Goal: Information Seeking & Learning: Find specific fact

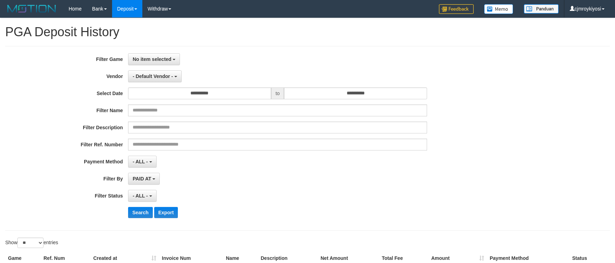
select select
select select "**"
click at [156, 63] on button "No item selected" at bounding box center [154, 59] width 52 height 12
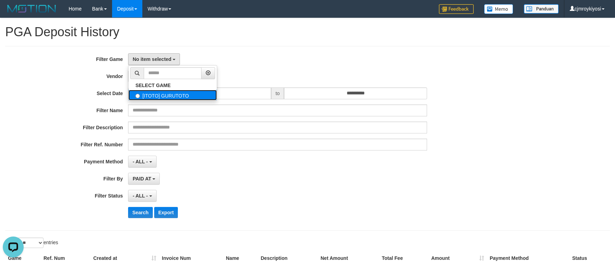
click at [160, 93] on label "[ITOTO] GURUTOTO" at bounding box center [172, 95] width 88 height 10
select select "****"
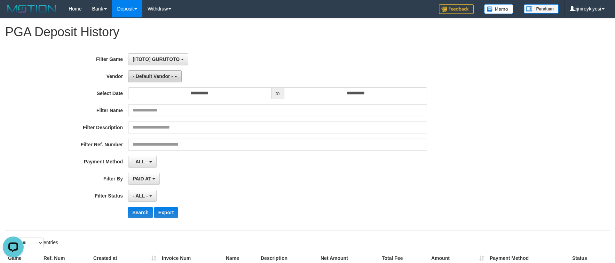
click at [160, 77] on span "- Default Vendor -" at bounding box center [153, 76] width 40 height 6
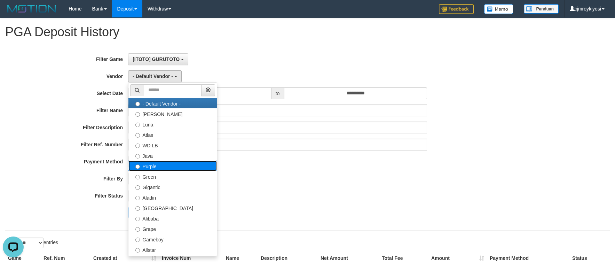
click at [159, 161] on label "Purple" at bounding box center [172, 165] width 88 height 10
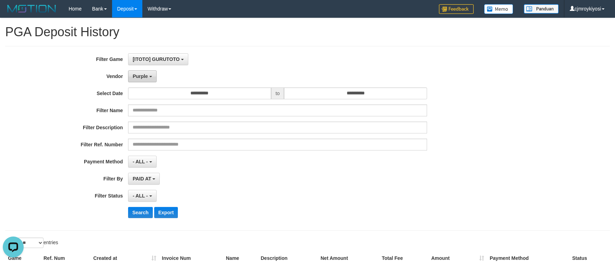
drag, startPoint x: 149, startPoint y: 84, endPoint x: 148, endPoint y: 73, distance: 10.1
click at [148, 83] on div "**********" at bounding box center [256, 138] width 513 height 170
click at [148, 73] on span "Purple" at bounding box center [140, 76] width 15 height 6
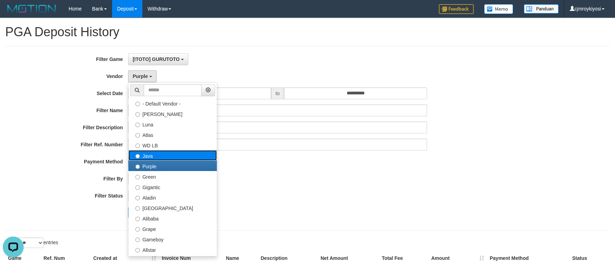
click at [149, 156] on label "Java" at bounding box center [172, 155] width 88 height 10
select select "**********"
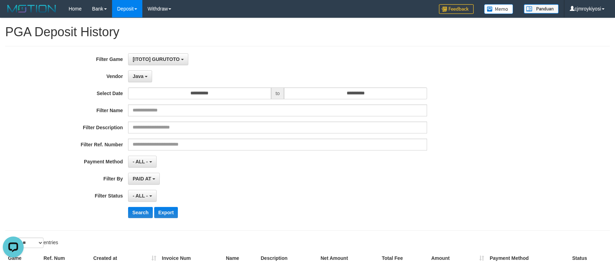
click at [190, 87] on div "**********" at bounding box center [256, 138] width 513 height 170
click at [190, 89] on input "**********" at bounding box center [199, 93] width 143 height 12
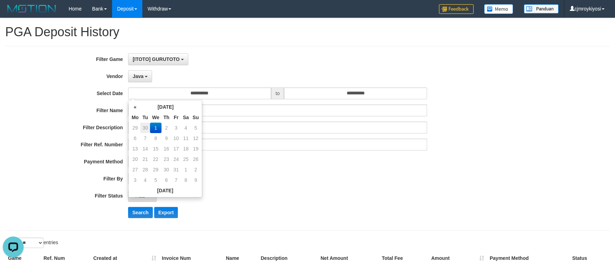
click at [144, 129] on td "30" at bounding box center [145, 128] width 10 height 10
type input "**********"
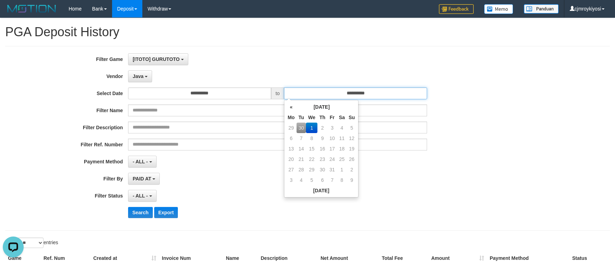
click at [346, 91] on input "**********" at bounding box center [355, 93] width 143 height 12
click at [303, 127] on td "30" at bounding box center [302, 128] width 10 height 10
type input "**********"
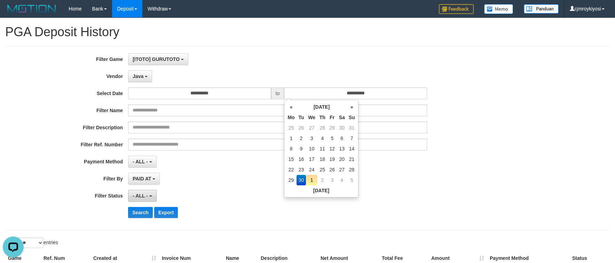
click at [149, 197] on button "- ALL -" at bounding box center [142, 196] width 28 height 12
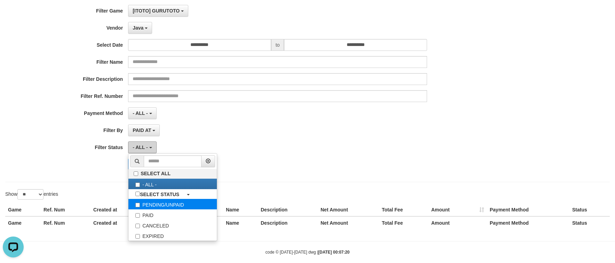
scroll to position [58, 0]
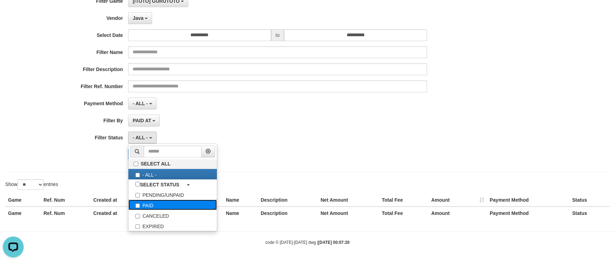
click at [148, 203] on label "PAID" at bounding box center [172, 204] width 88 height 10
select select "*"
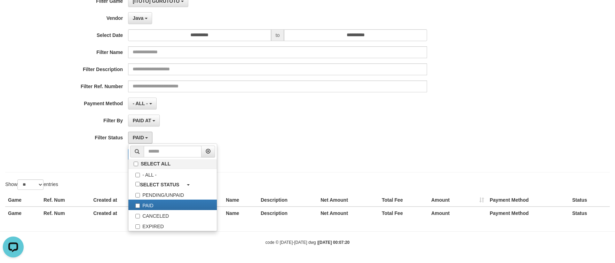
click at [231, 125] on div "PAID AT PAID AT CREATED AT" at bounding box center [277, 120] width 299 height 12
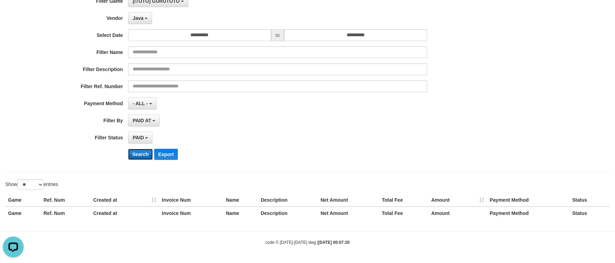
click at [141, 155] on button "Search" at bounding box center [140, 154] width 25 height 11
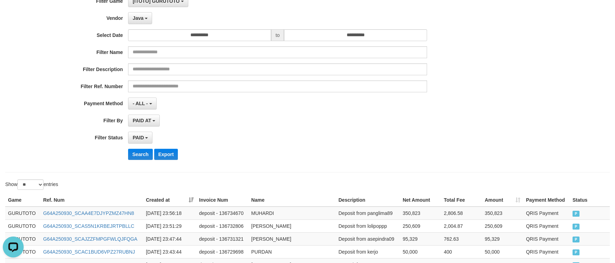
scroll to position [399, 0]
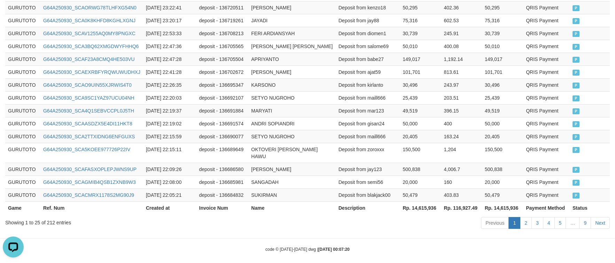
click at [415, 201] on th "Rp. 14,615,936" at bounding box center [420, 207] width 41 height 13
copy th "14,615,936"
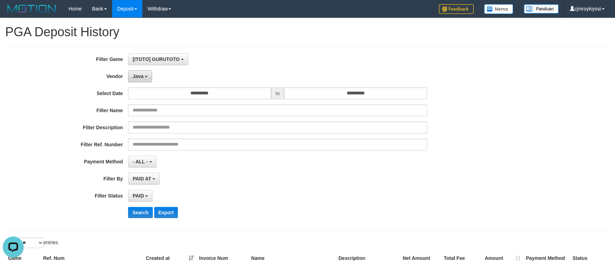
click at [147, 73] on button "Java" at bounding box center [140, 76] width 24 height 12
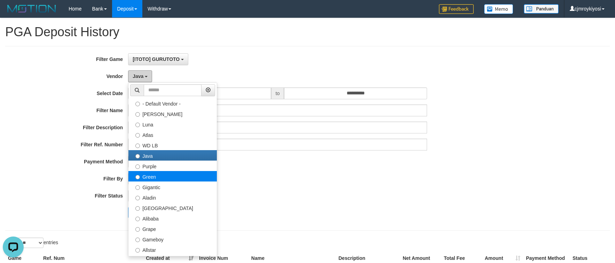
scroll to position [81, 0]
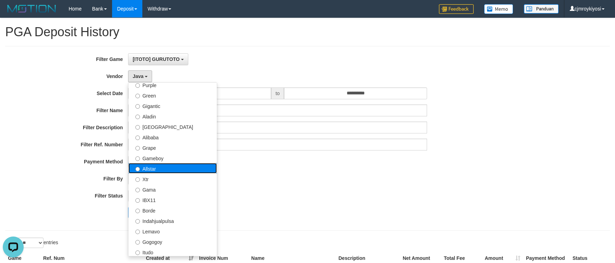
click at [148, 171] on label "Allstar" at bounding box center [172, 168] width 88 height 10
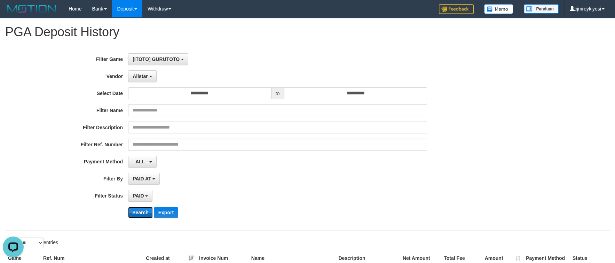
click at [144, 208] on button "Search" at bounding box center [140, 212] width 25 height 11
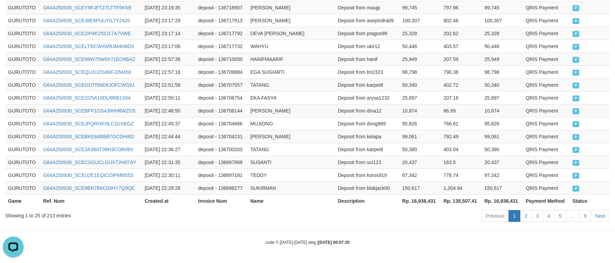
click at [429, 204] on th "Rp. 16,938,431" at bounding box center [420, 200] width 41 height 13
copy th "16,938,431"
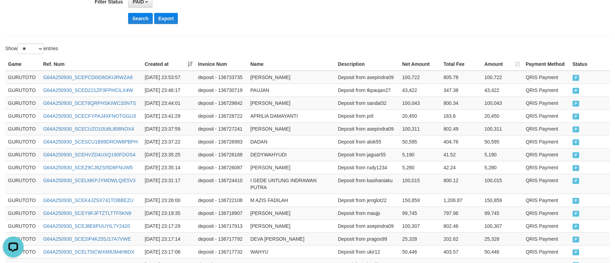
scroll to position [0, 0]
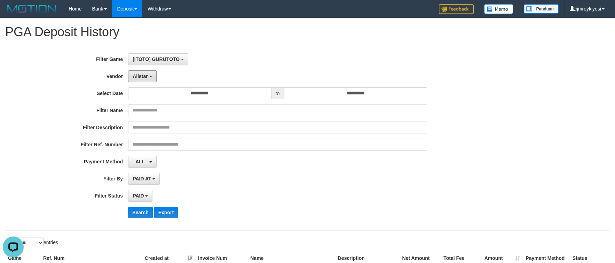
drag, startPoint x: 151, startPoint y: 76, endPoint x: 150, endPoint y: 85, distance: 9.4
click at [150, 76] on button "Allstar" at bounding box center [142, 76] width 28 height 12
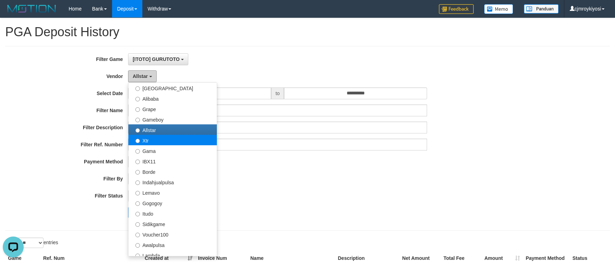
scroll to position [162, 0]
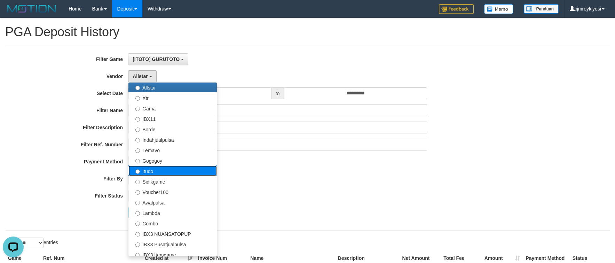
click at [152, 170] on label "Itudo" at bounding box center [172, 170] width 88 height 10
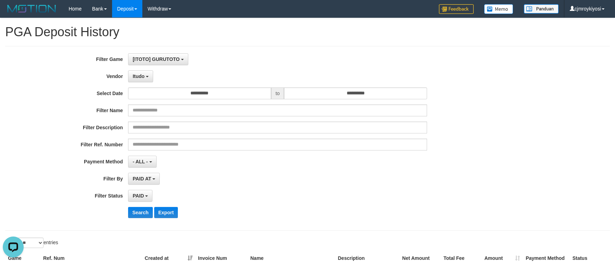
click at [141, 204] on div "**********" at bounding box center [256, 138] width 513 height 170
click at [140, 208] on button "Search" at bounding box center [140, 212] width 25 height 11
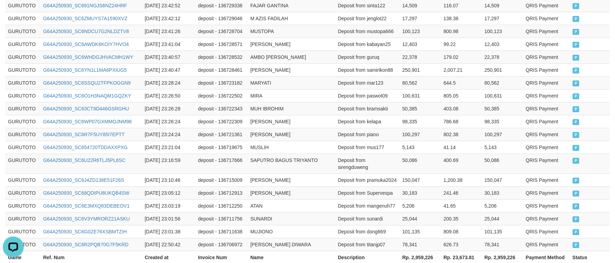
scroll to position [406, 0]
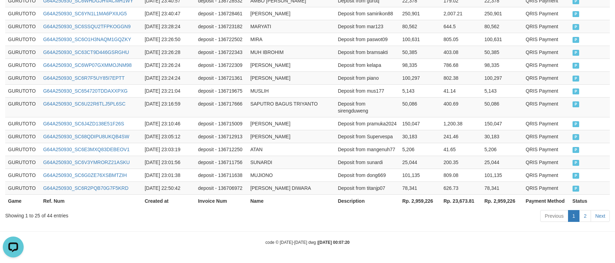
click at [413, 202] on th "Rp. 2,959,226" at bounding box center [420, 200] width 41 height 13
copy th "2,959,226"
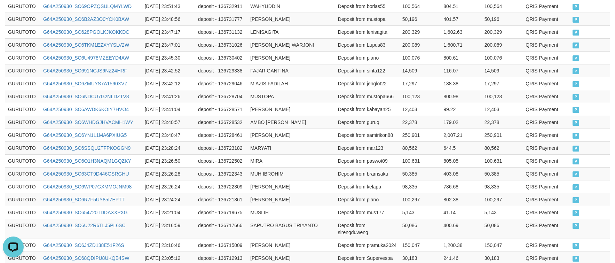
scroll to position [0, 0]
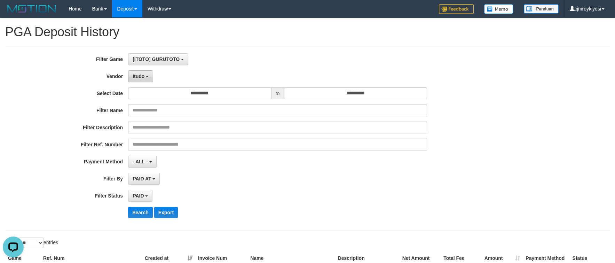
click at [147, 79] on button "Itudo" at bounding box center [140, 76] width 25 height 12
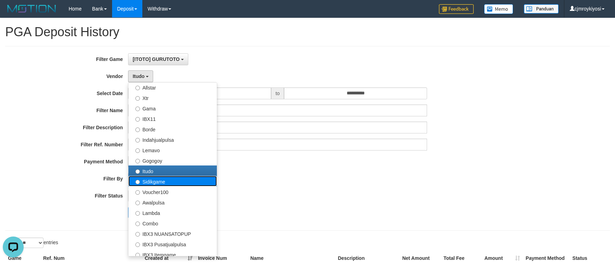
click at [154, 181] on label "Sidikgame" at bounding box center [172, 181] width 88 height 10
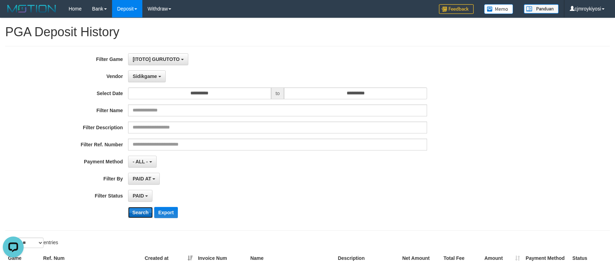
click at [142, 208] on button "Search" at bounding box center [140, 212] width 25 height 11
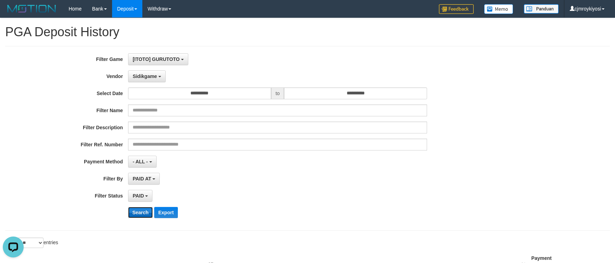
scroll to position [392, 0]
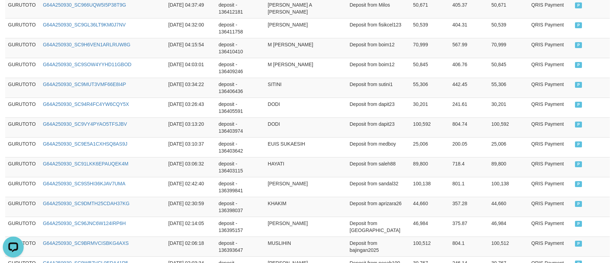
copy th "3,937,427"
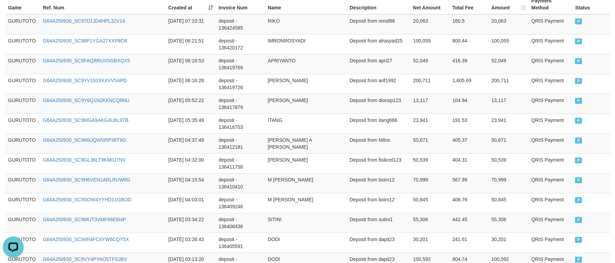
scroll to position [0, 0]
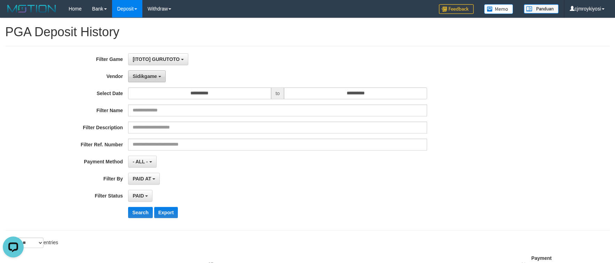
click at [154, 78] on span "Sidikgame" at bounding box center [145, 76] width 24 height 6
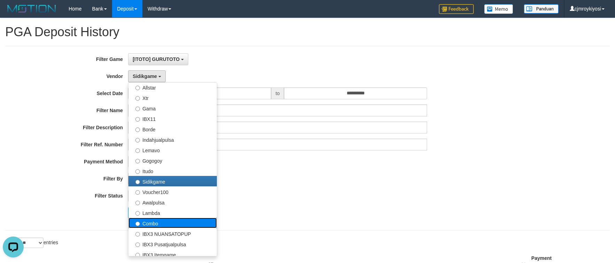
click at [158, 219] on label "Combo" at bounding box center [172, 223] width 88 height 10
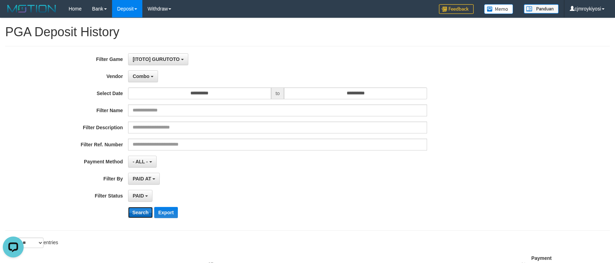
click at [141, 213] on button "Search" at bounding box center [140, 212] width 25 height 11
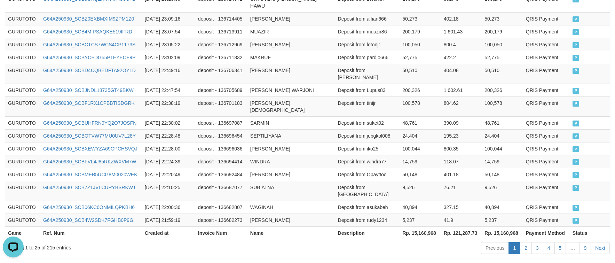
scroll to position [399, 0]
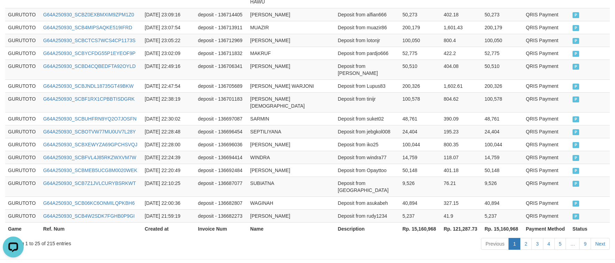
click at [421, 222] on th "Rp. 15,160,968" at bounding box center [420, 228] width 41 height 13
copy th "15,160,968"
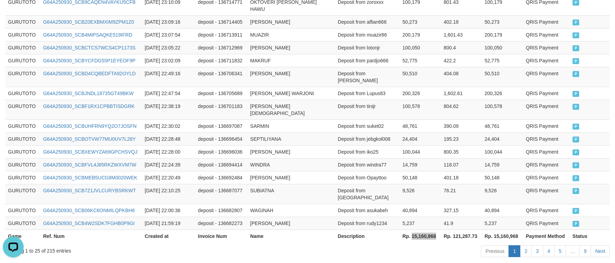
scroll to position [0, 0]
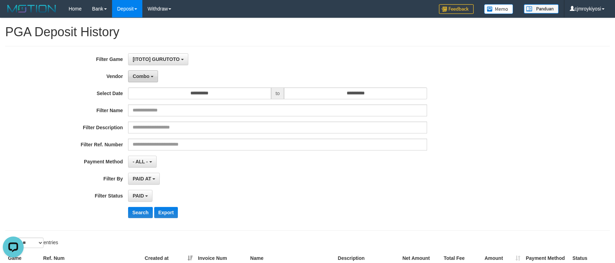
click at [147, 77] on span "Combo" at bounding box center [141, 76] width 17 height 6
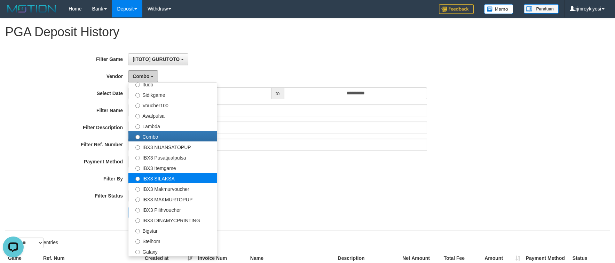
scroll to position [260, 0]
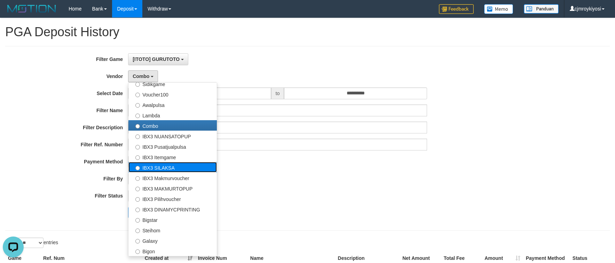
click at [163, 166] on label "IBX3 SILAKSA" at bounding box center [172, 167] width 88 height 10
select select "**********"
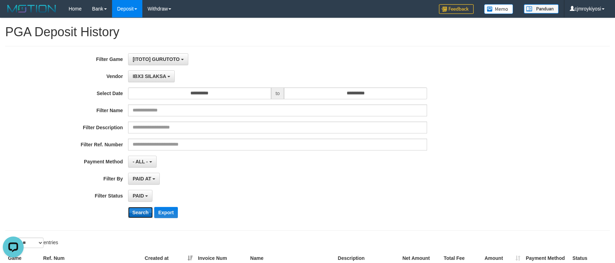
click at [142, 209] on button "Search" at bounding box center [140, 212] width 25 height 11
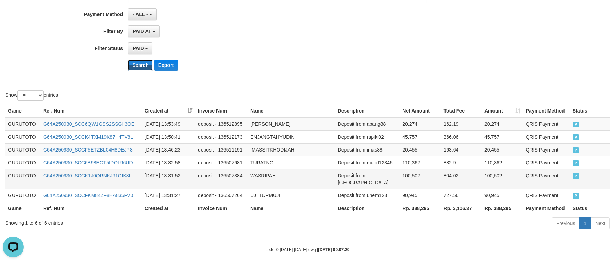
scroll to position [148, 0]
click at [421, 201] on th "Rp. 388,295" at bounding box center [420, 207] width 41 height 13
copy th "388,295"
click at [396, 83] on div "**********" at bounding box center [307, 51] width 615 height 361
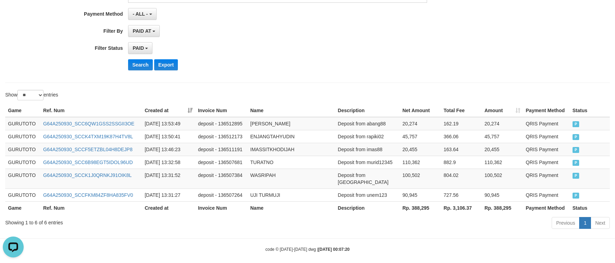
click at [438, 51] on div "**********" at bounding box center [256, 48] width 513 height 12
